Goal: Find specific page/section: Find specific page/section

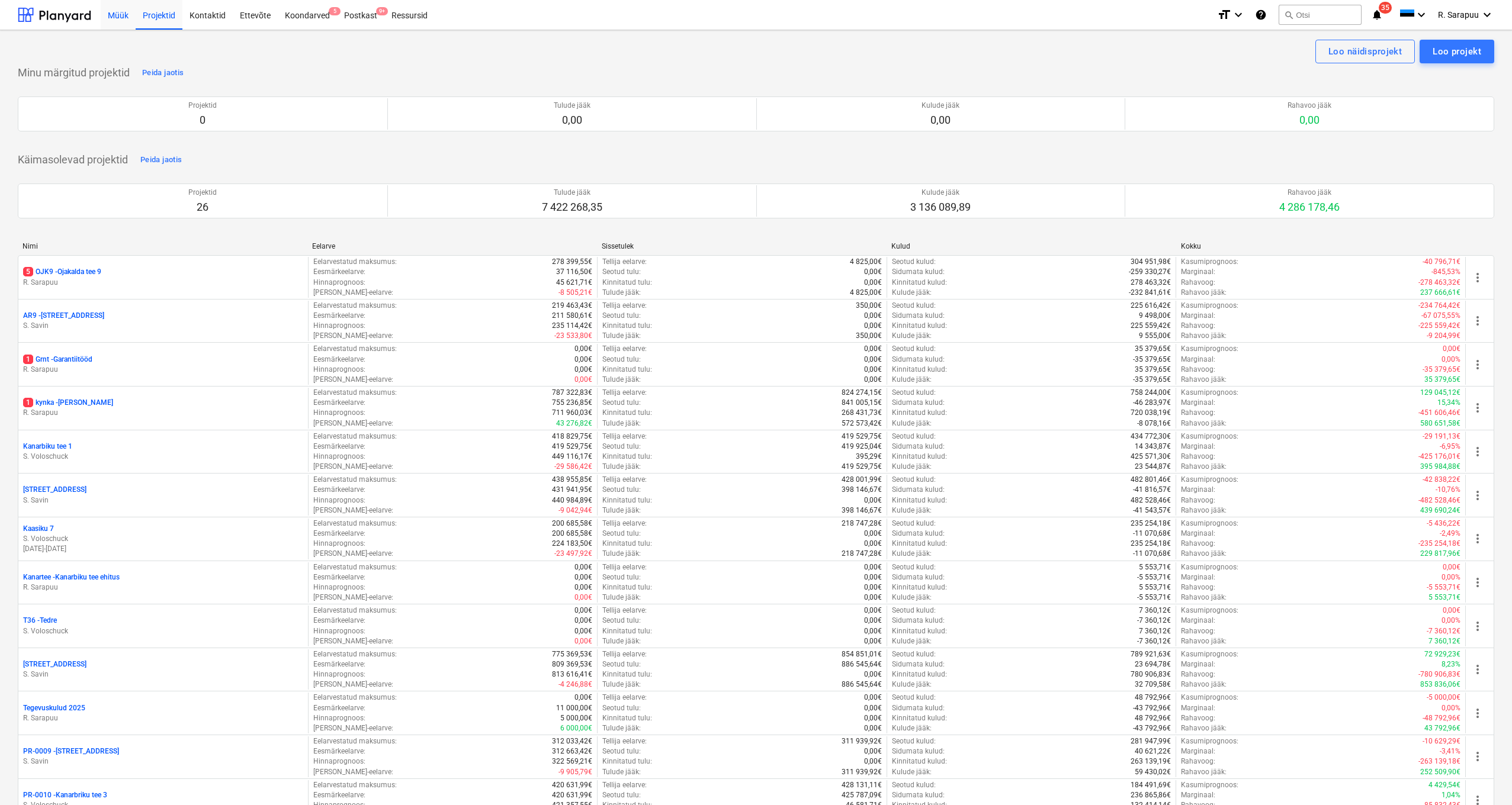
click at [126, 17] on div "Müük" at bounding box center [118, 14] width 35 height 30
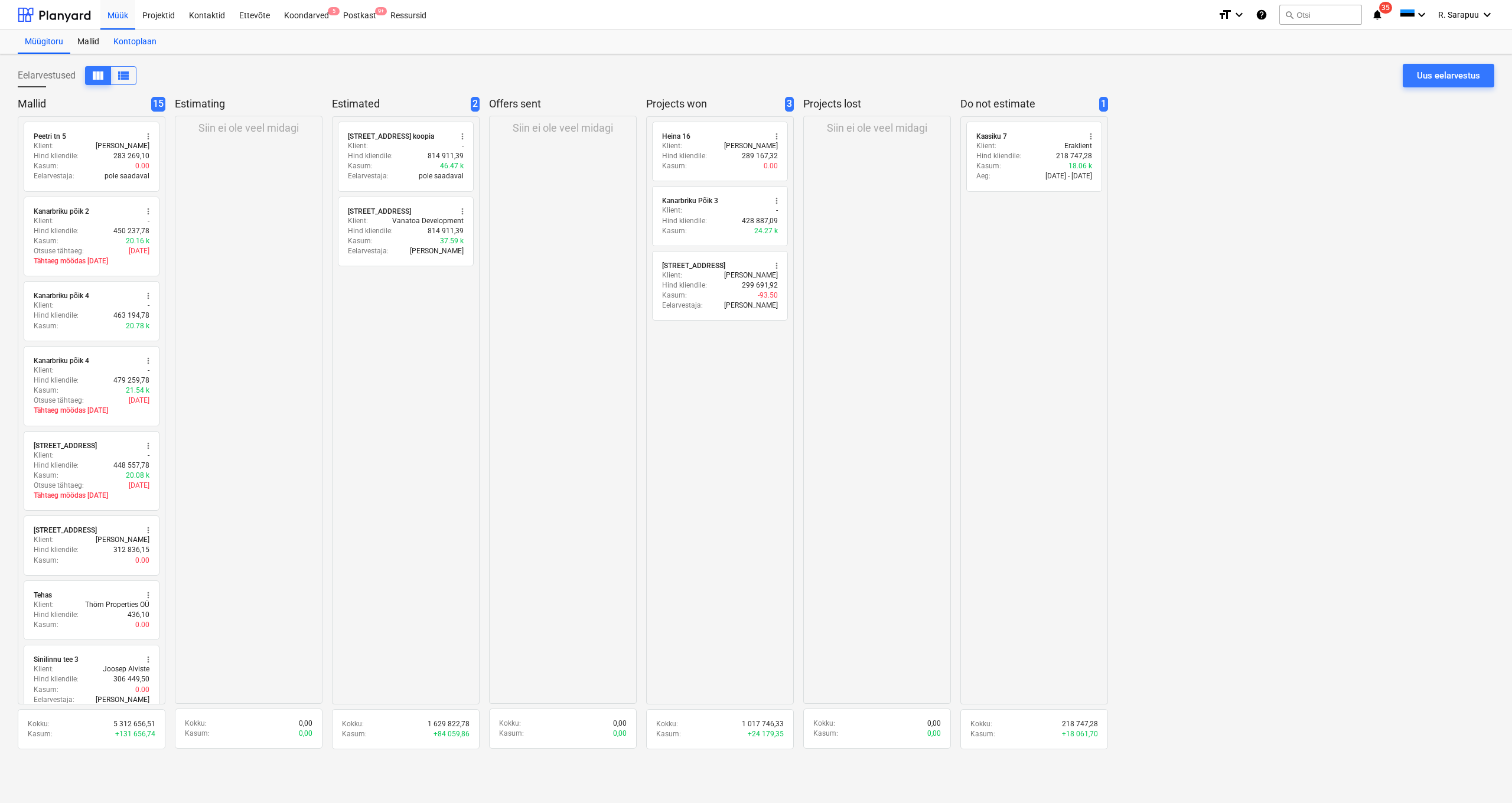
click at [140, 42] on div "Kontoplaan" at bounding box center [135, 42] width 57 height 24
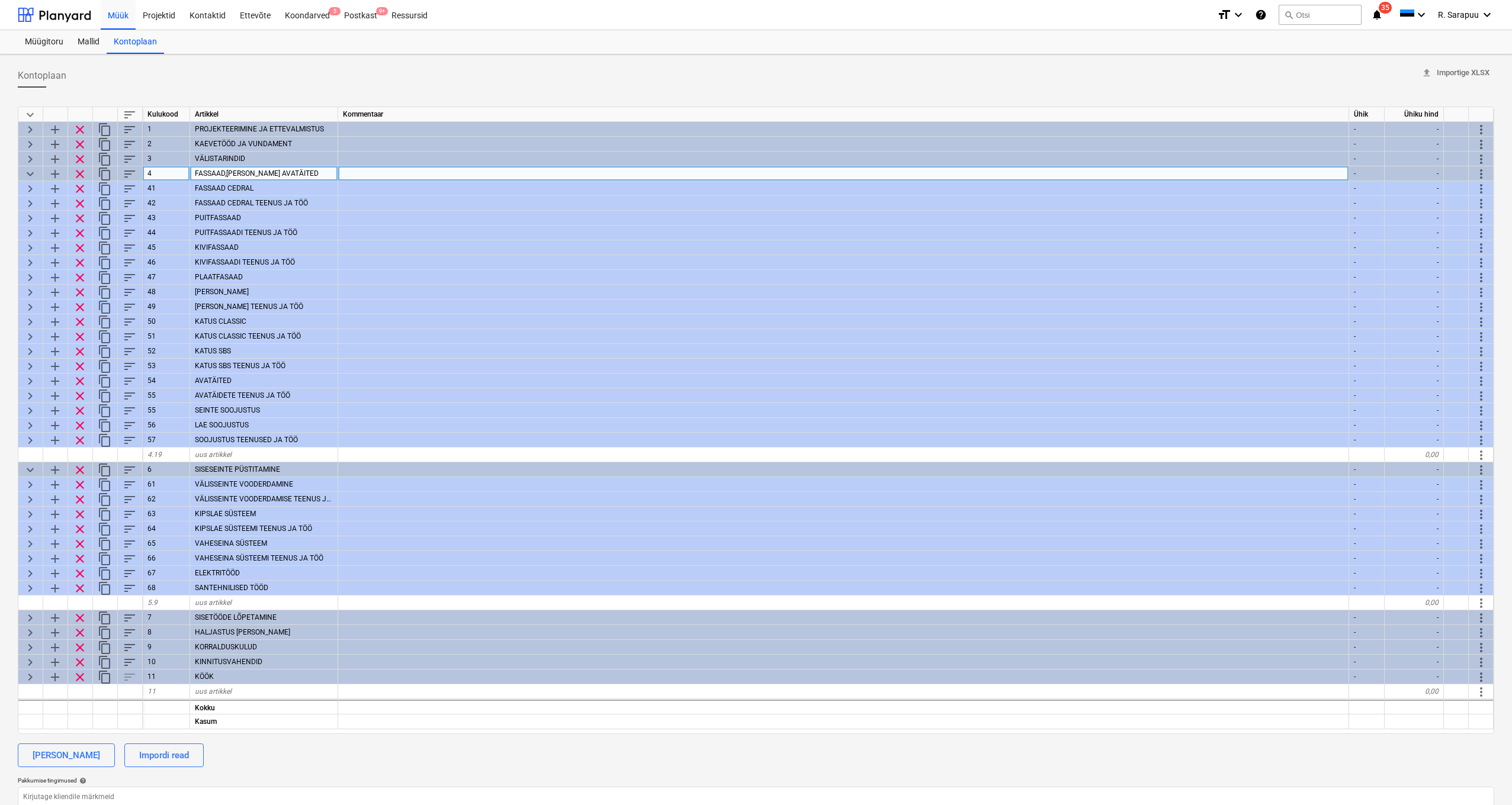
click at [29, 176] on span "keyboard_arrow_down" at bounding box center [30, 174] width 14 height 14
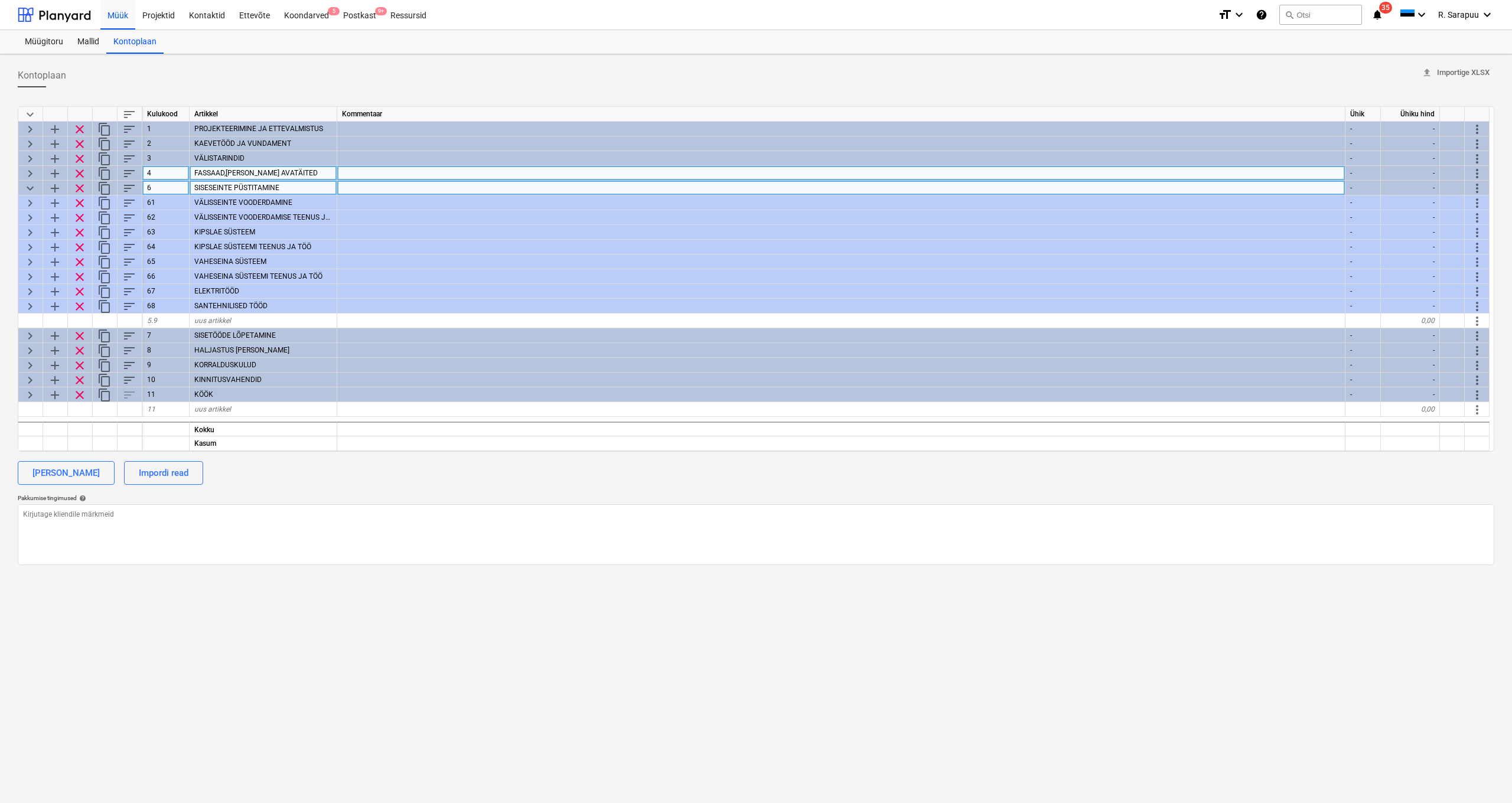
click at [31, 187] on span "keyboard_arrow_down" at bounding box center [30, 188] width 14 height 14
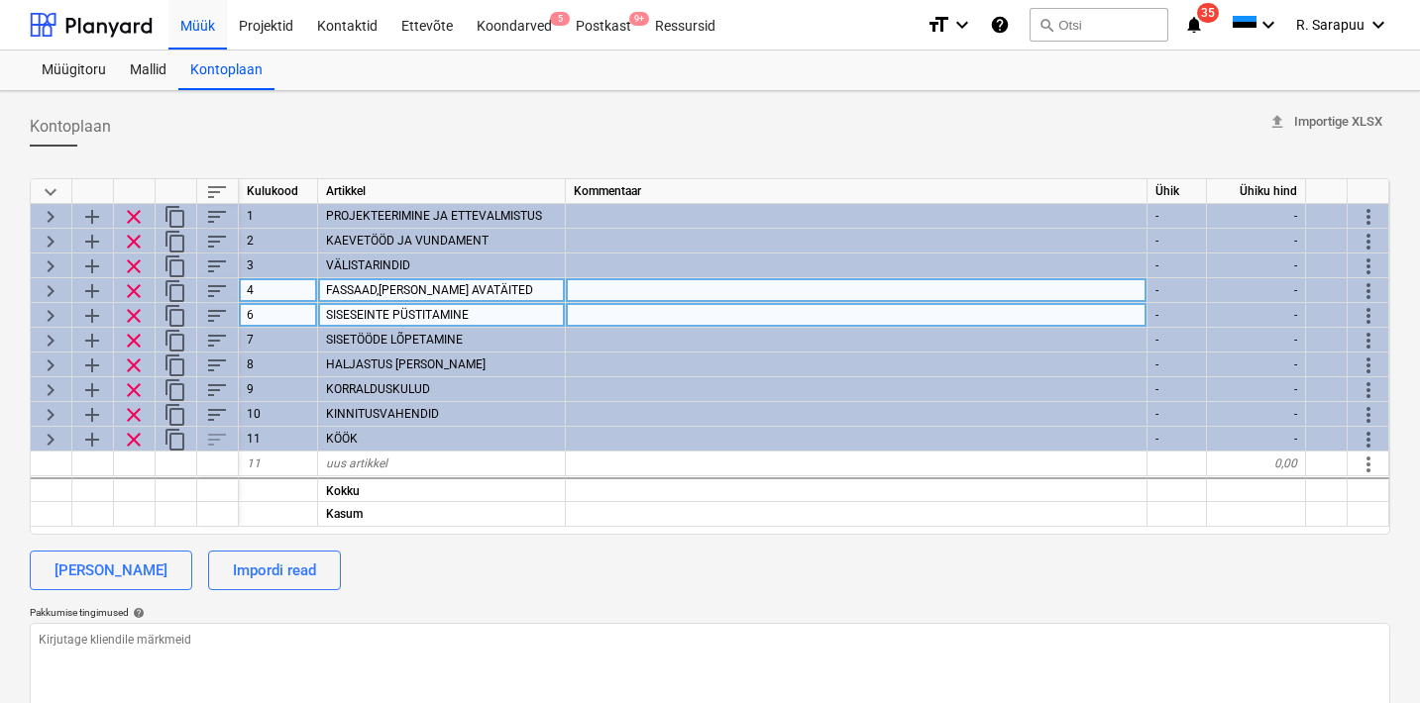
scroll to position [0, 1]
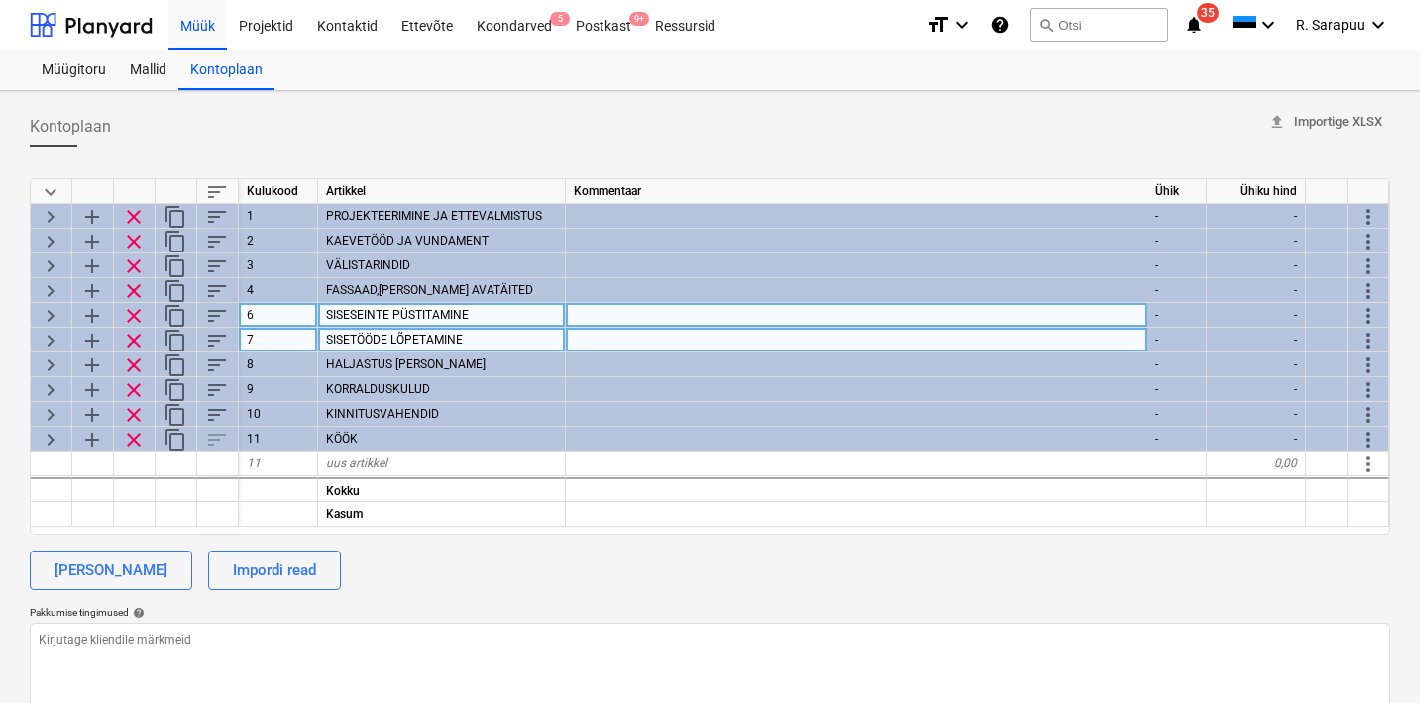
click at [44, 339] on span "keyboard_arrow_right" at bounding box center [51, 341] width 24 height 24
click at [54, 338] on span "keyboard_arrow_right" at bounding box center [51, 341] width 24 height 24
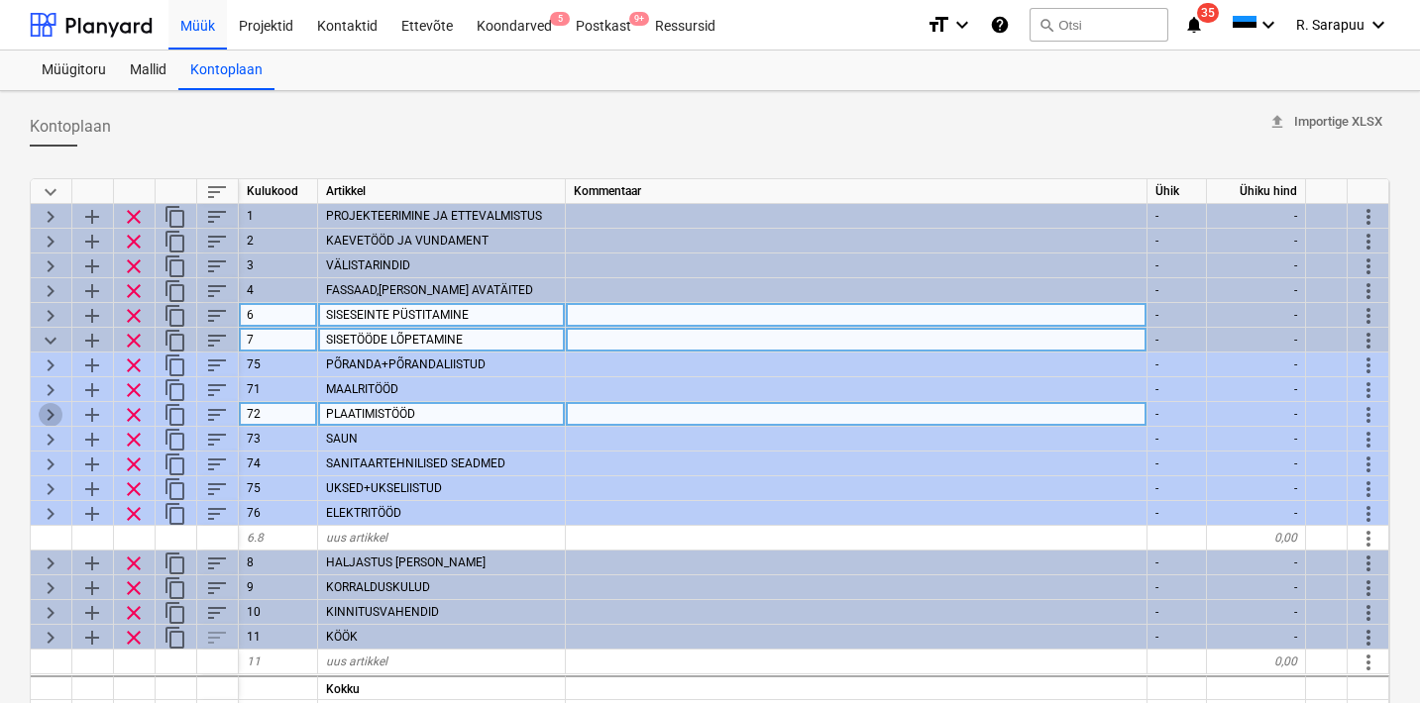
click at [50, 407] on span "keyboard_arrow_right" at bounding box center [51, 415] width 24 height 24
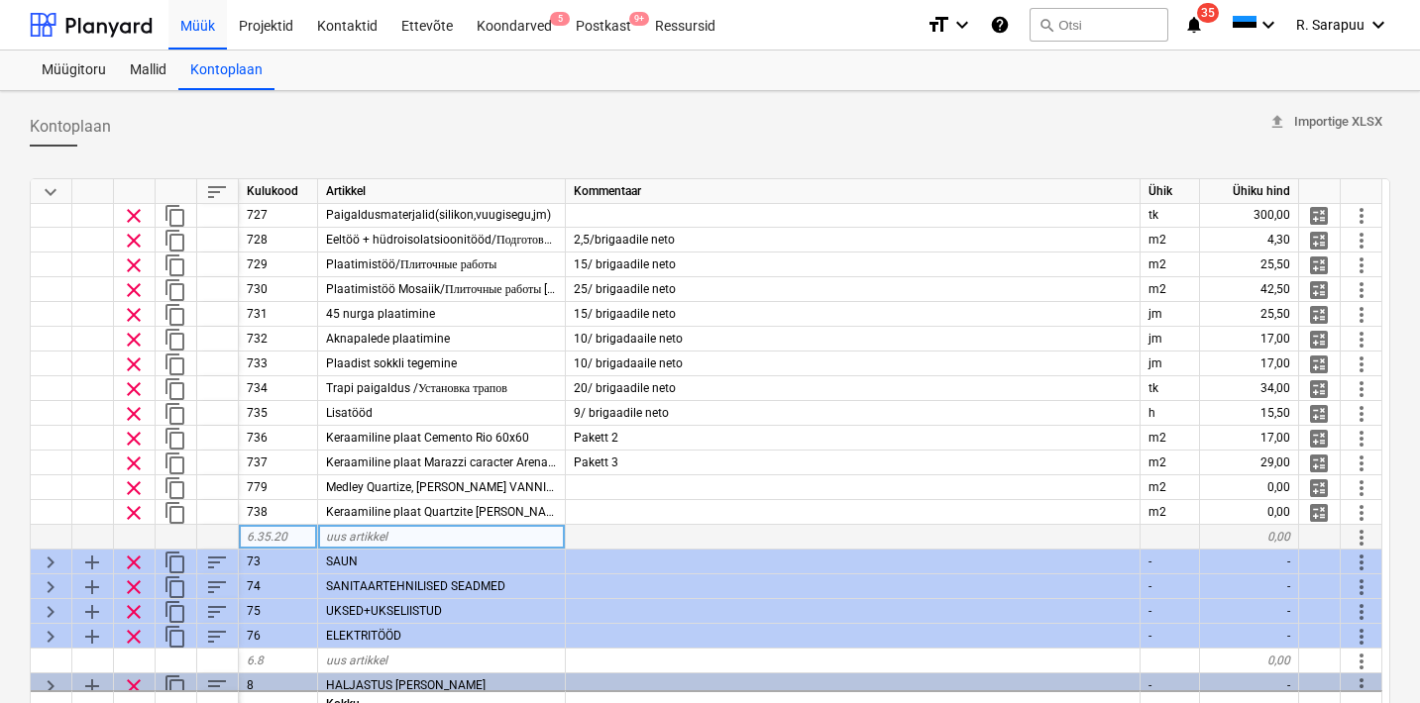
scroll to position [385, 1]
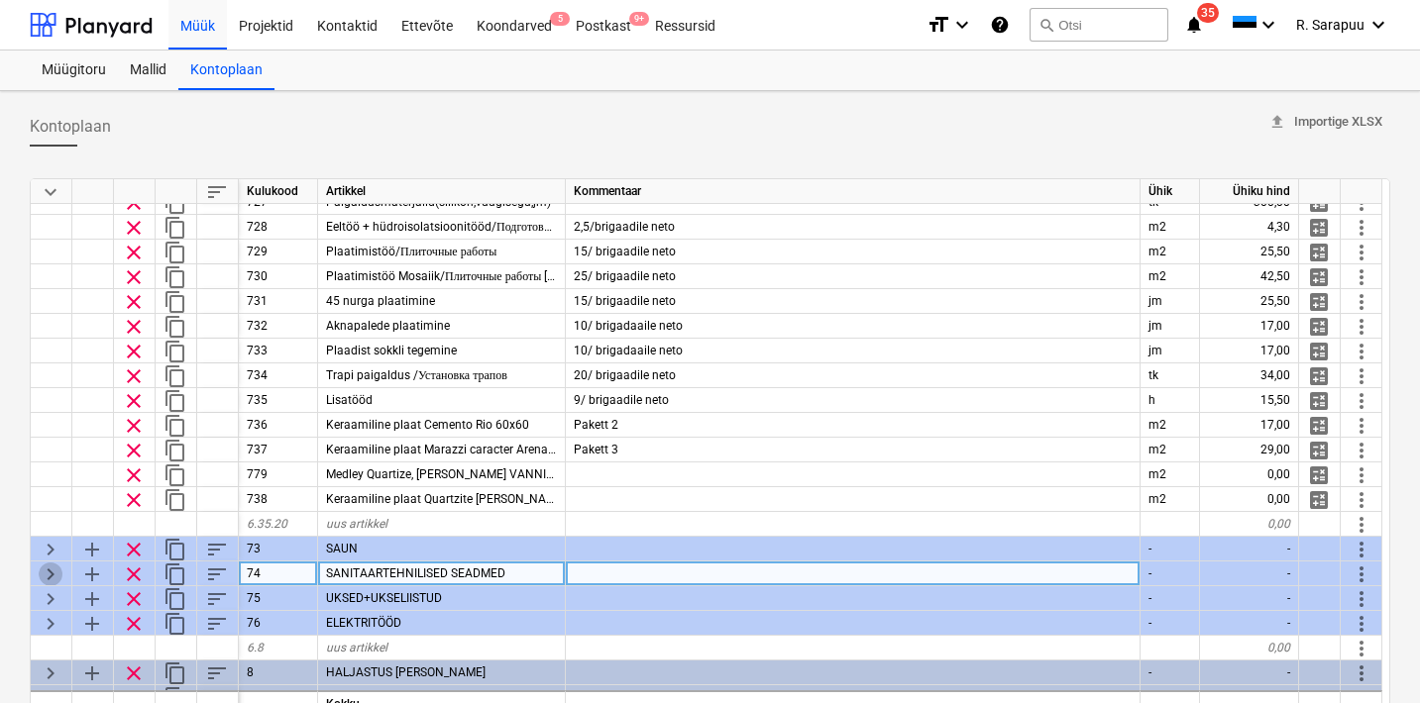
click at [52, 569] on span "keyboard_arrow_right" at bounding box center [51, 575] width 24 height 24
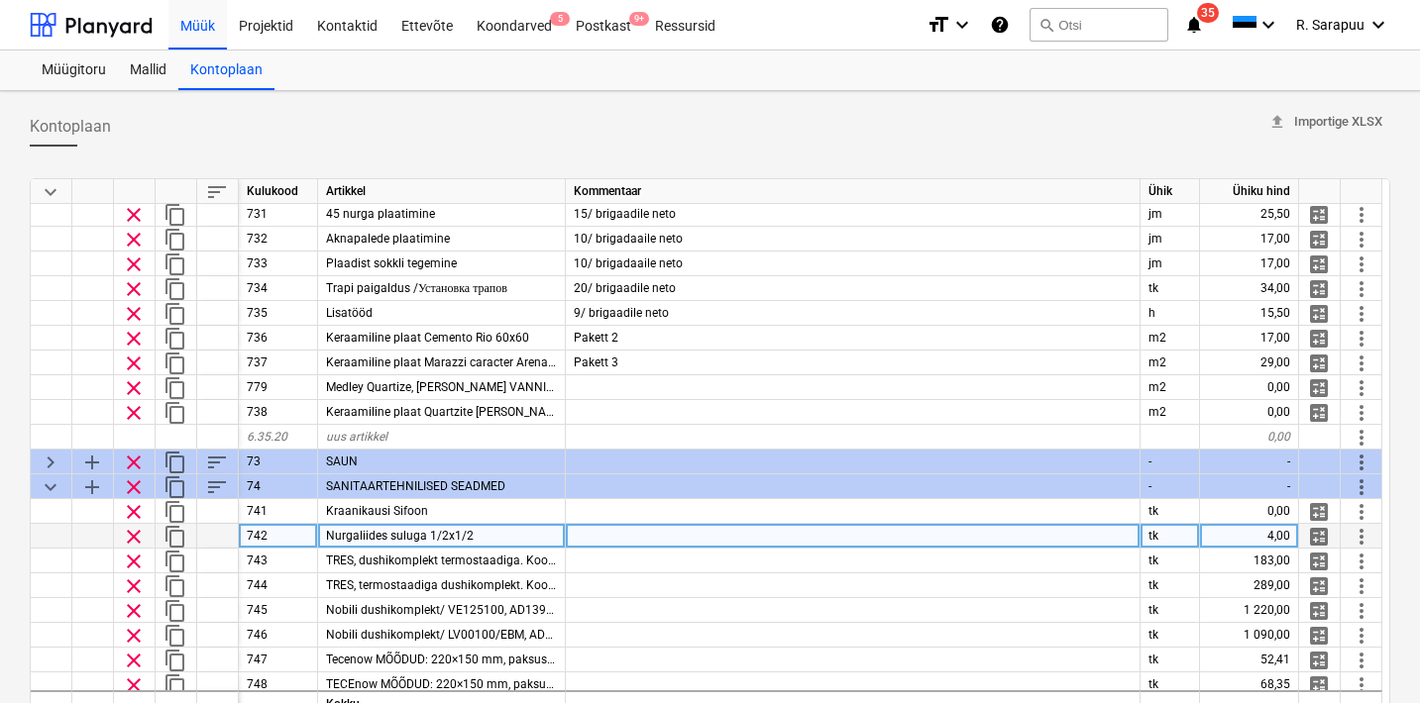
scroll to position [476, 1]
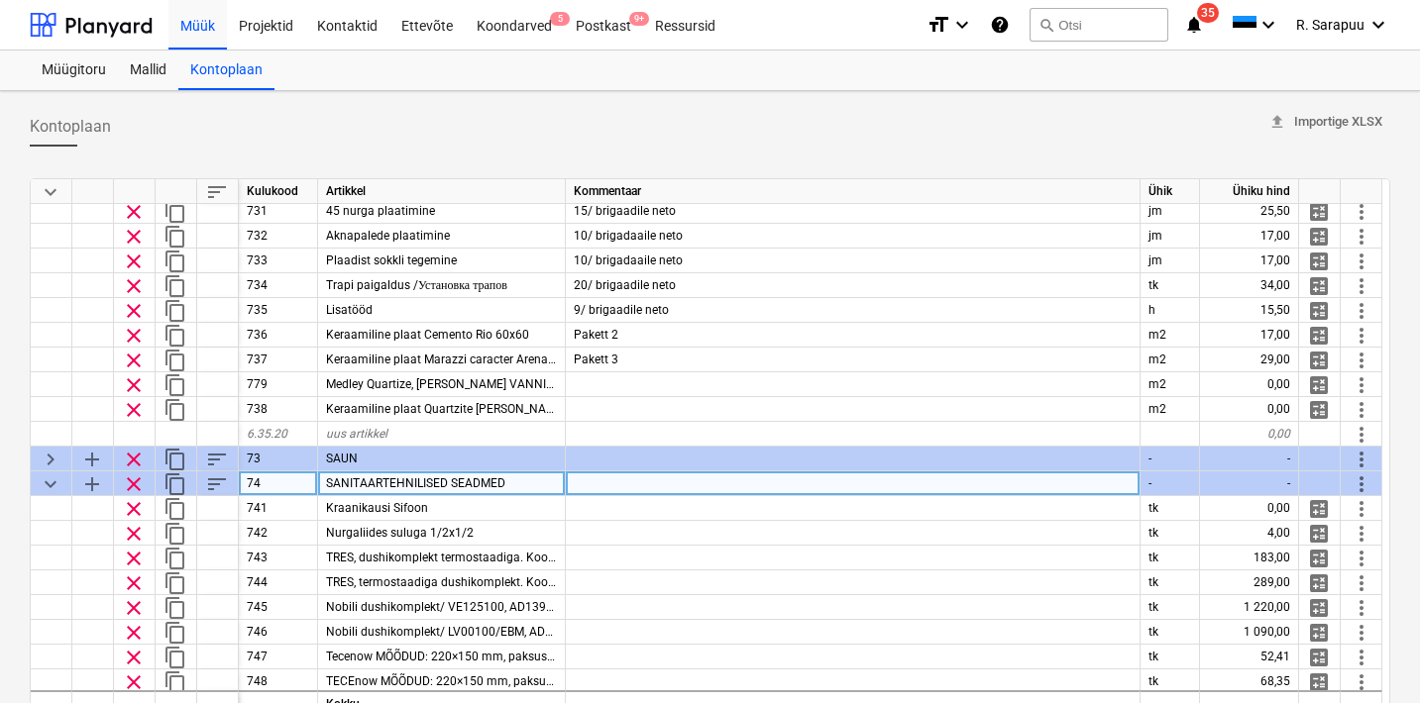
click at [49, 481] on span "keyboard_arrow_down" at bounding box center [51, 485] width 24 height 24
type textarea "x"
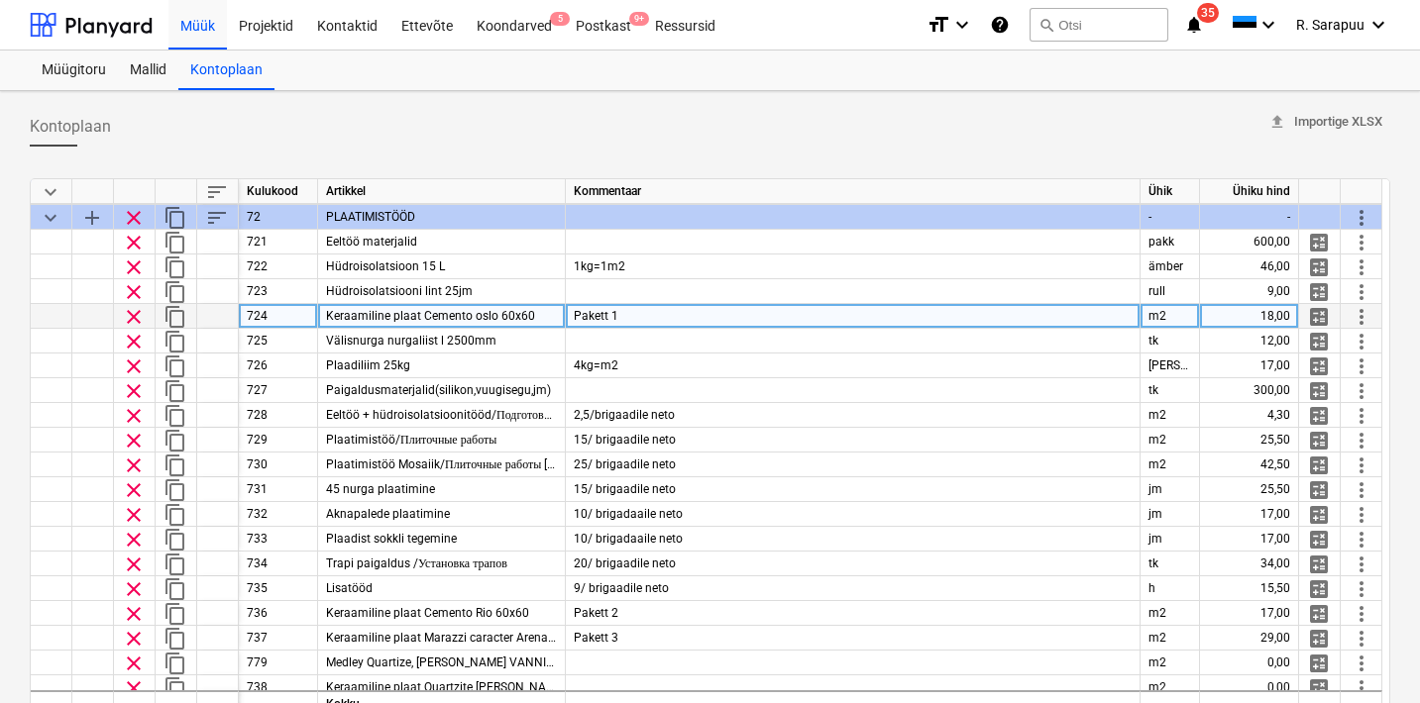
scroll to position [215, 1]
